Goal: Check status: Check status

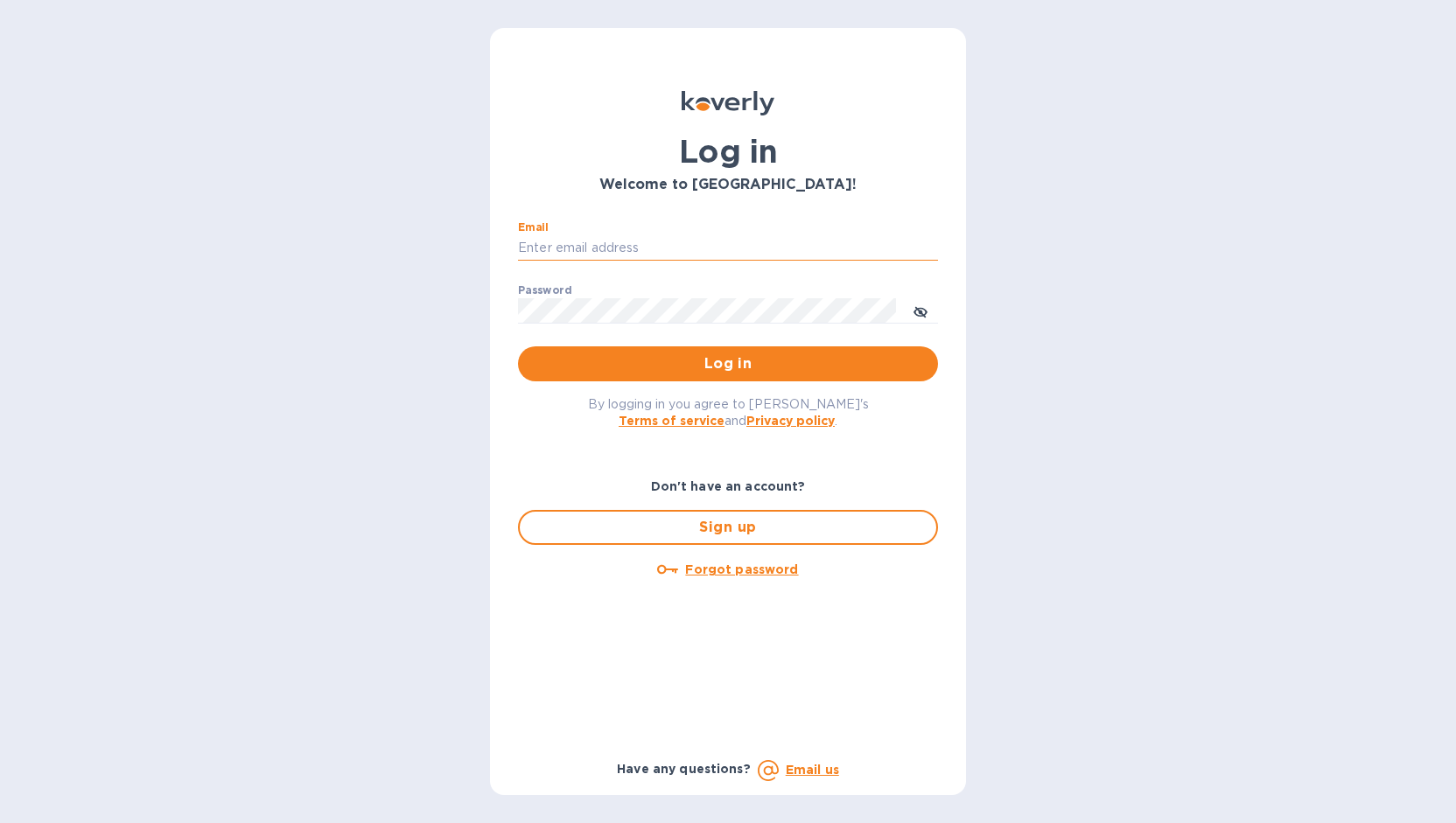
drag, startPoint x: 546, startPoint y: 241, endPoint x: 555, endPoint y: 243, distance: 9.2
click at [546, 241] on input "Email" at bounding box center [728, 248] width 420 height 27
type input "monica@jorgeordonez.com"
click at [518, 347] on button "Log in" at bounding box center [728, 364] width 420 height 35
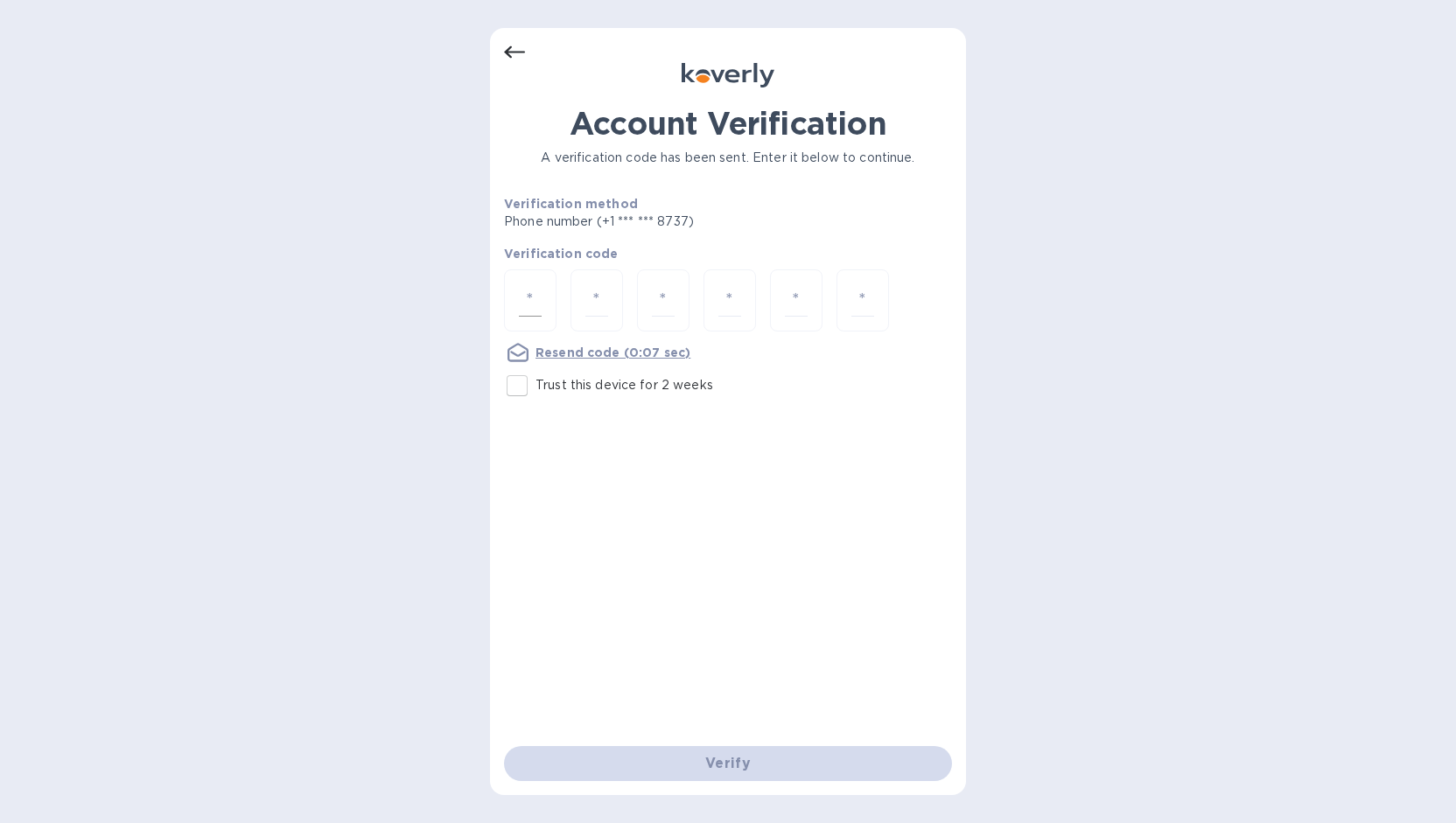
click at [540, 286] on input "number" at bounding box center [530, 300] width 23 height 32
type input "4"
type input "2"
type input "4"
type input "8"
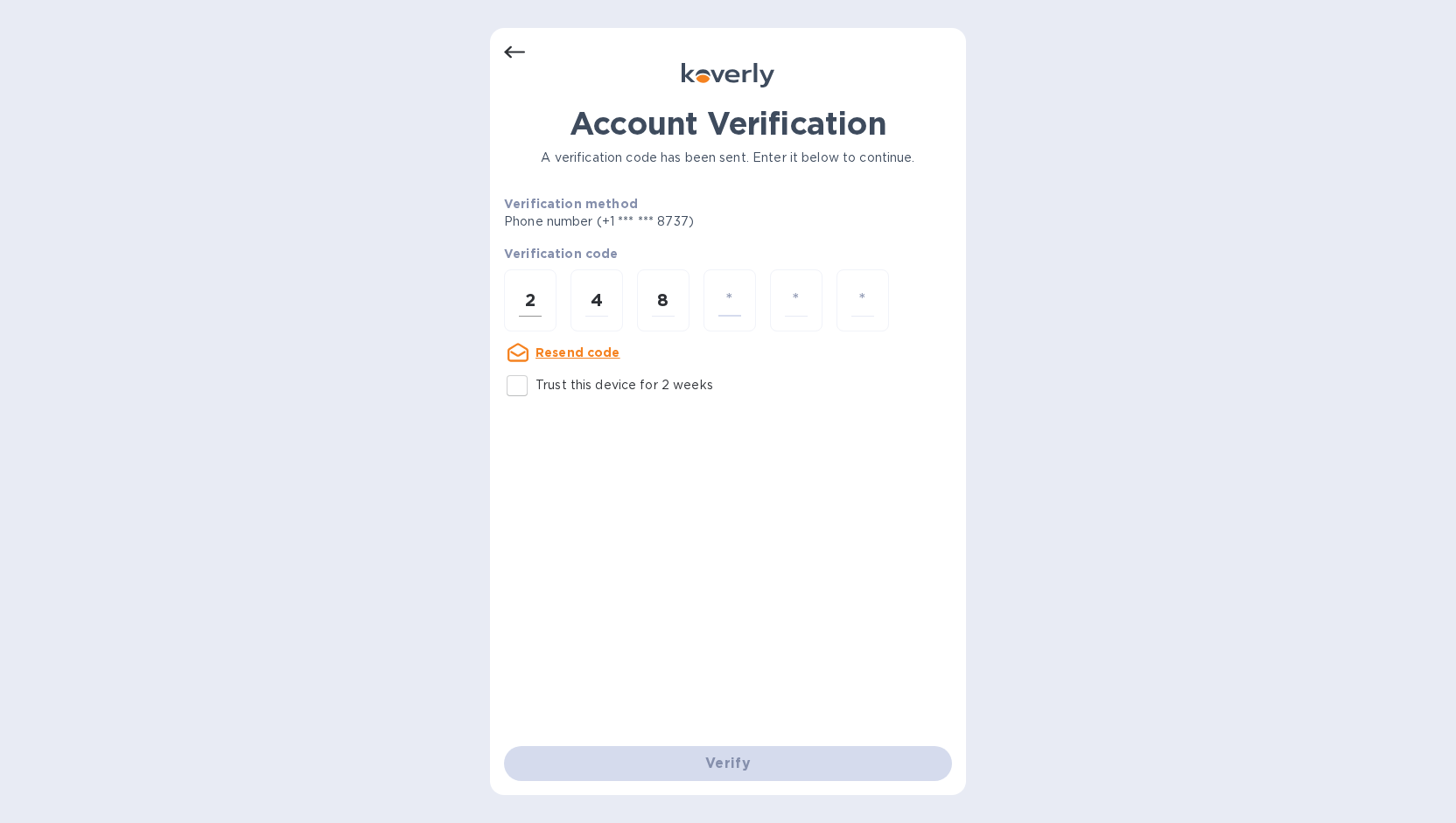
type input "2"
type input "0"
type input "7"
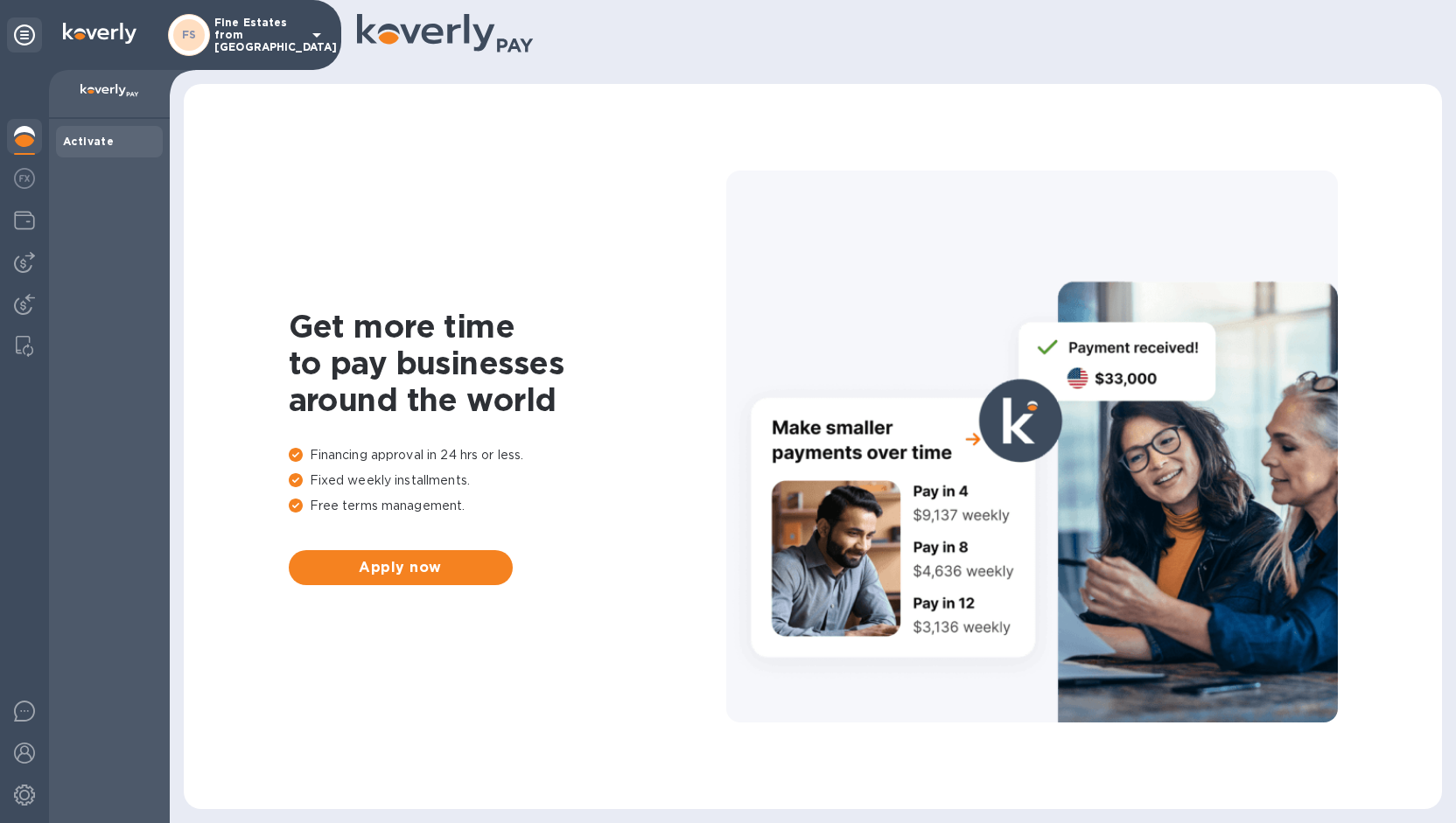
click at [250, 45] on p "Fine Estates from [GEOGRAPHIC_DATA]" at bounding box center [258, 35] width 87 height 37
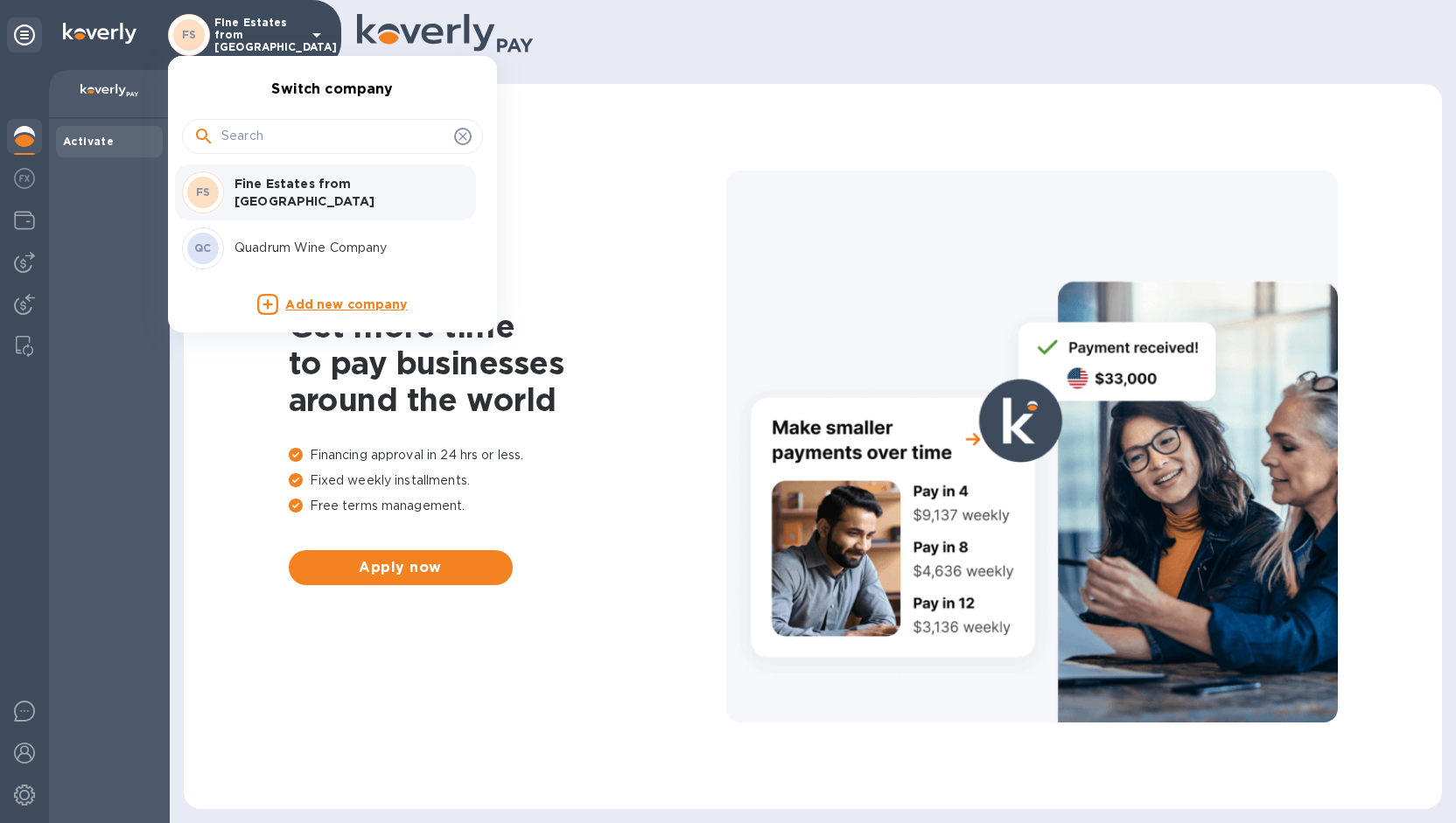
click at [279, 239] on p "Quadrum Wine Company" at bounding box center [345, 248] width 221 height 18
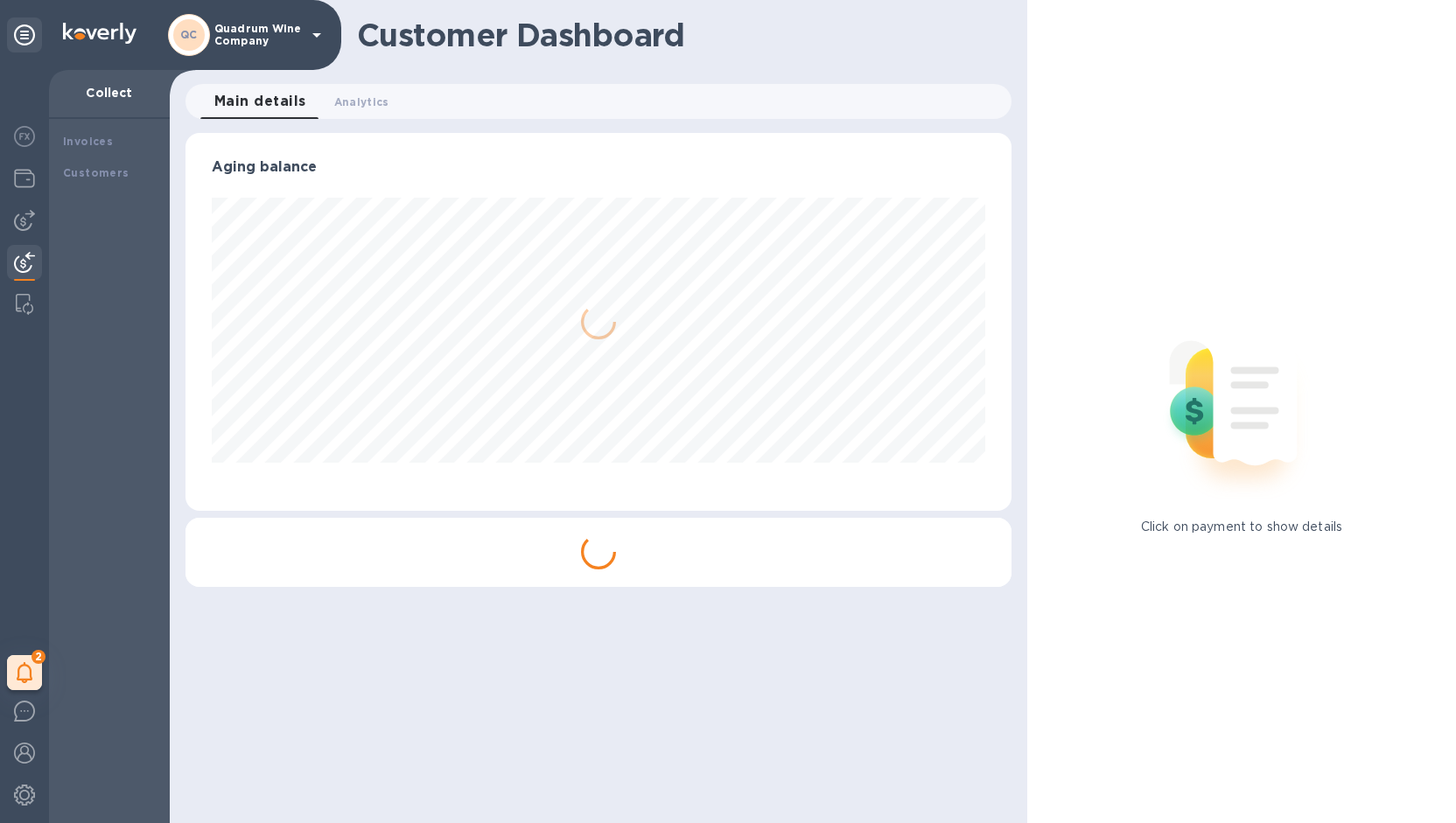
scroll to position [378, 820]
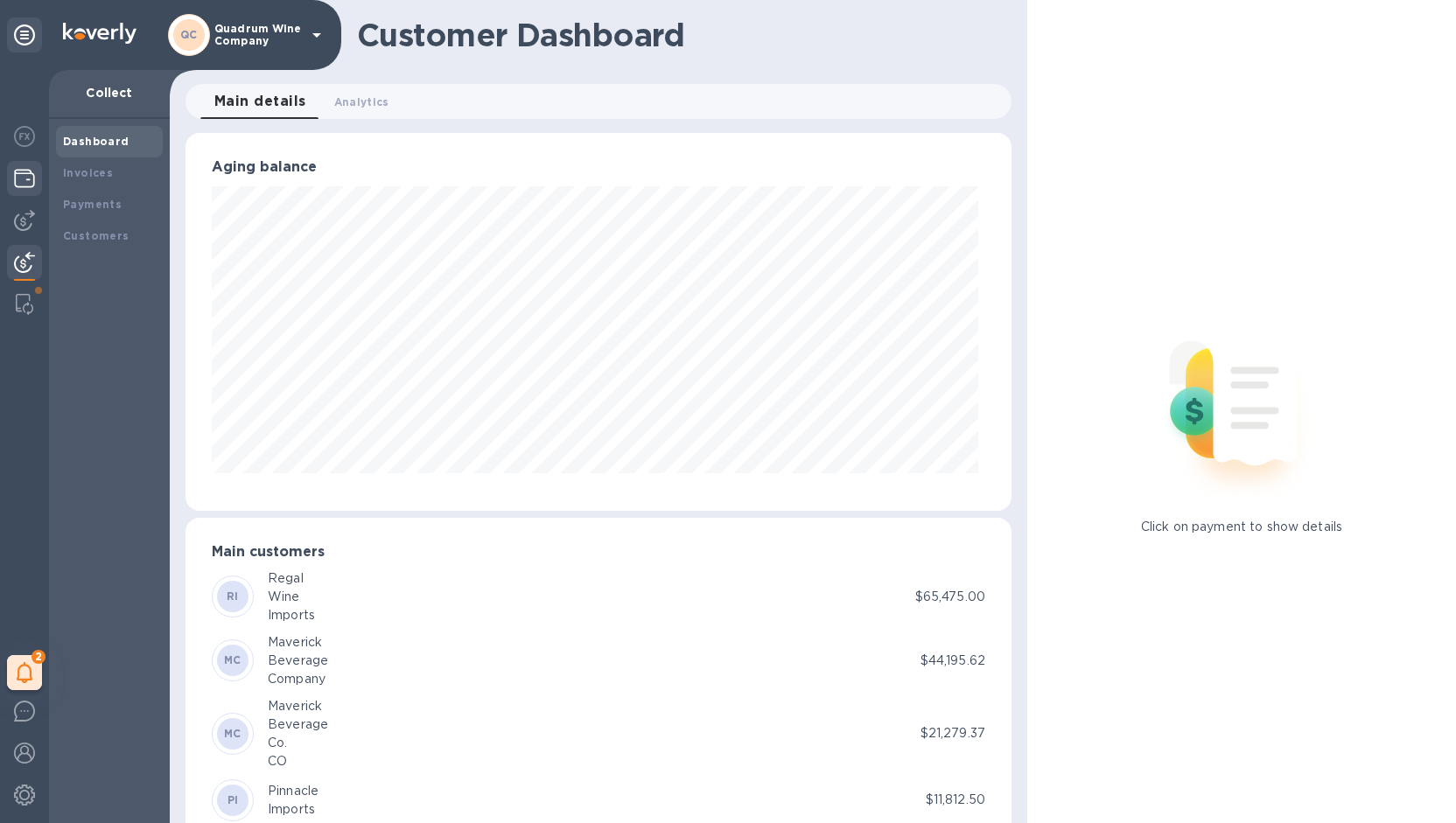
click at [27, 186] on img at bounding box center [24, 178] width 21 height 21
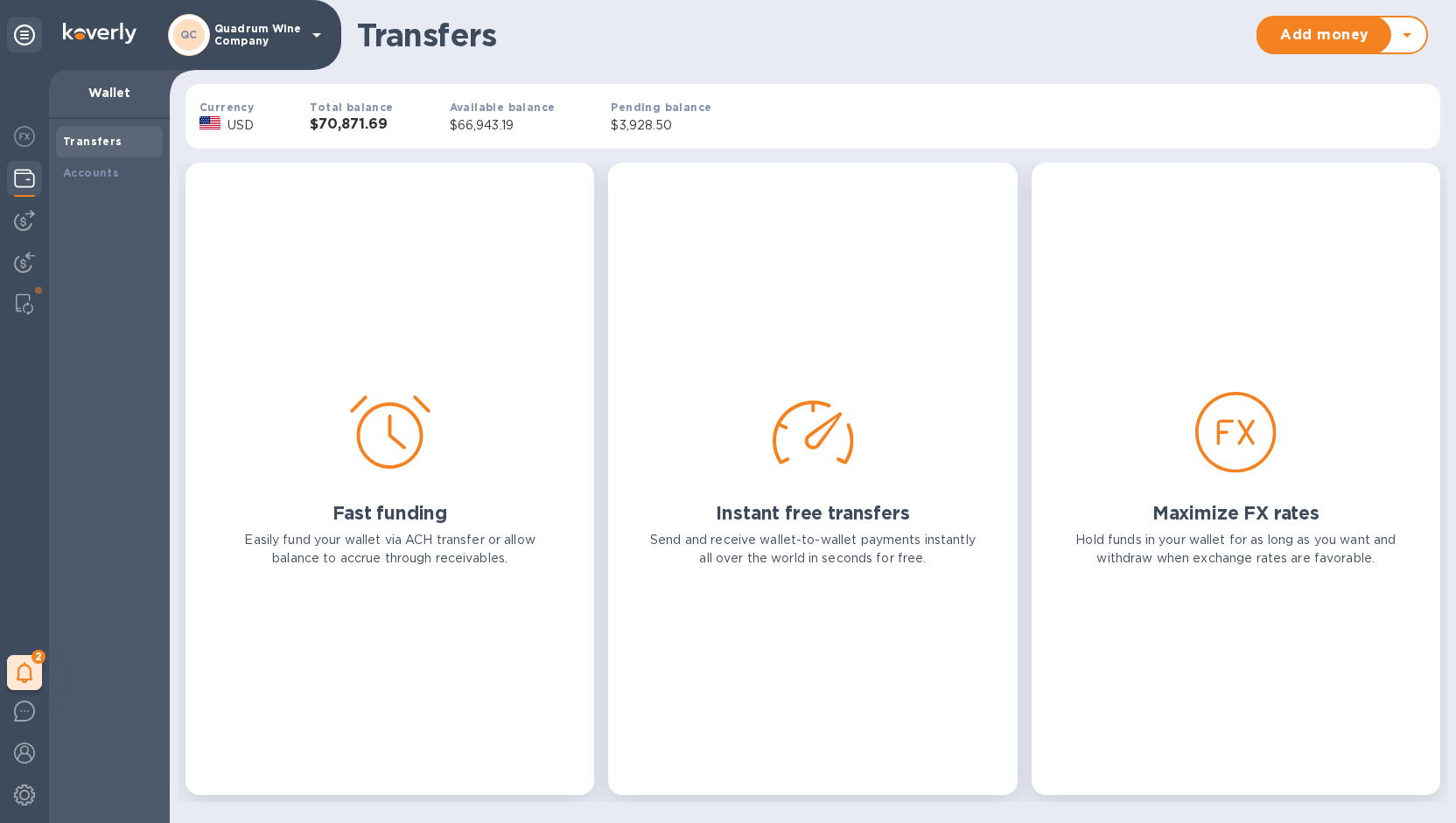
click at [385, 134] on div "Total balance $70,871.69" at bounding box center [350, 116] width 139 height 93
